Goal: Navigation & Orientation: Understand site structure

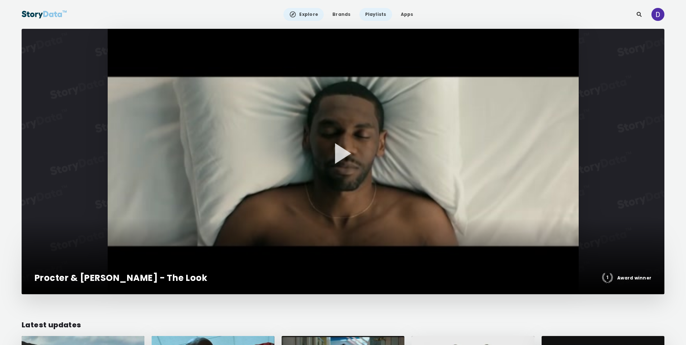
click at [369, 15] on link "Playlists" at bounding box center [376, 14] width 33 height 13
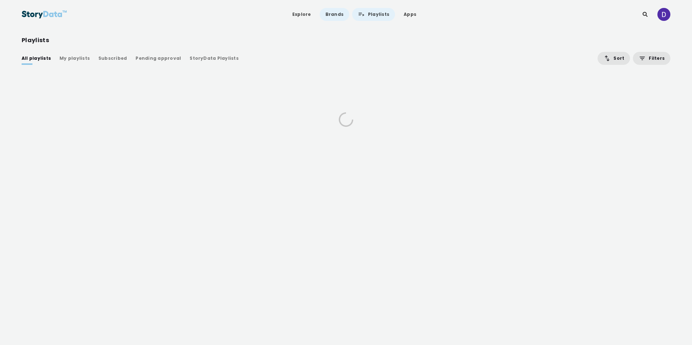
click at [333, 17] on link "Brands" at bounding box center [335, 14] width 30 height 13
click at [50, 13] on img at bounding box center [44, 14] width 45 height 13
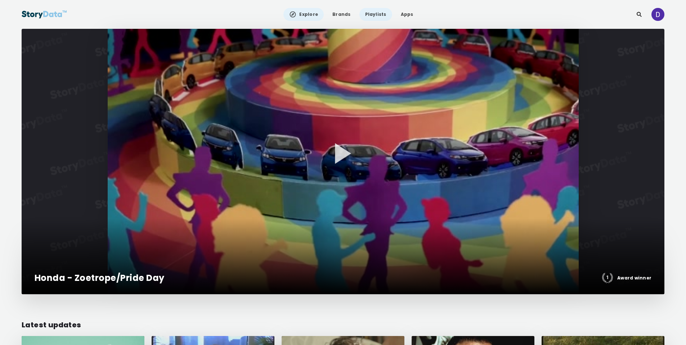
click at [366, 14] on link "Playlists" at bounding box center [376, 14] width 33 height 13
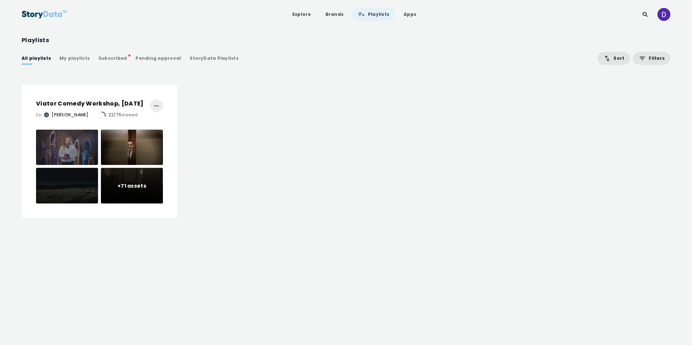
click at [197, 56] on div "StoryData Playlists" at bounding box center [214, 58] width 49 height 7
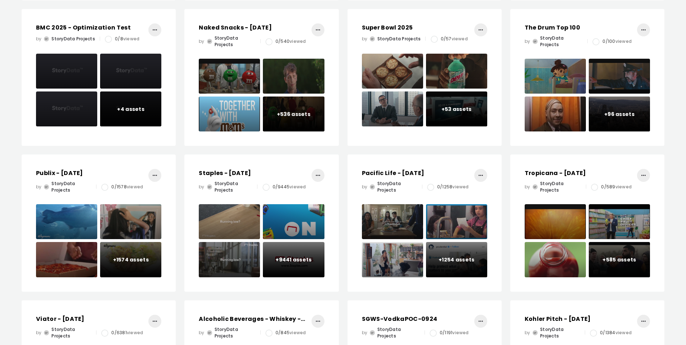
scroll to position [368, 0]
